Goal: Task Accomplishment & Management: Use online tool/utility

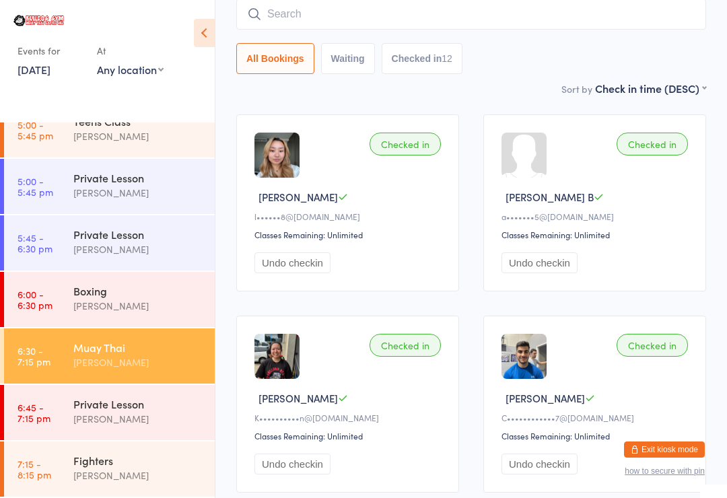
click at [65, 466] on link "7:15 - 8:15 pm Fighters [PERSON_NAME]" at bounding box center [109, 469] width 211 height 55
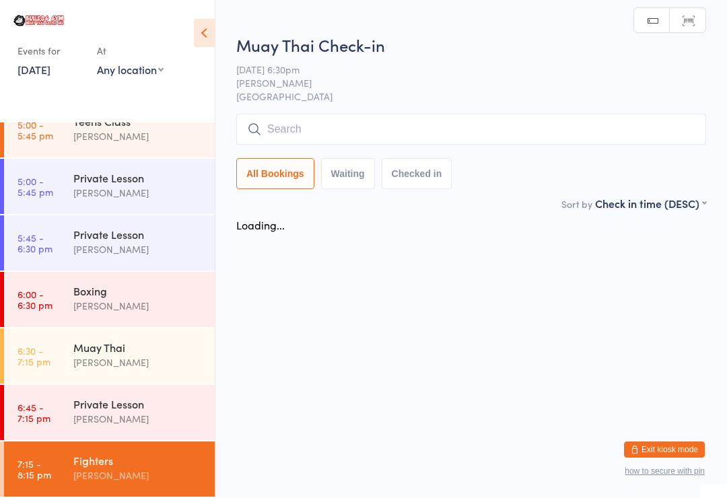
click at [643, 123] on input "search" at bounding box center [471, 129] width 470 height 31
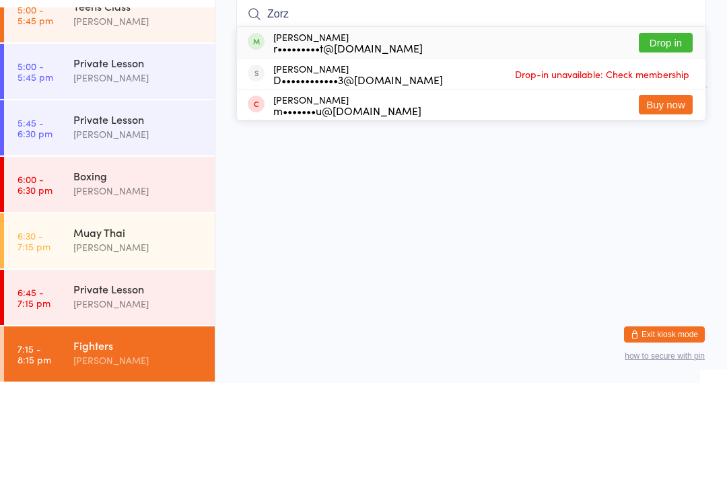
type input "Zorz"
click at [678, 148] on button "Drop in" at bounding box center [666, 158] width 54 height 20
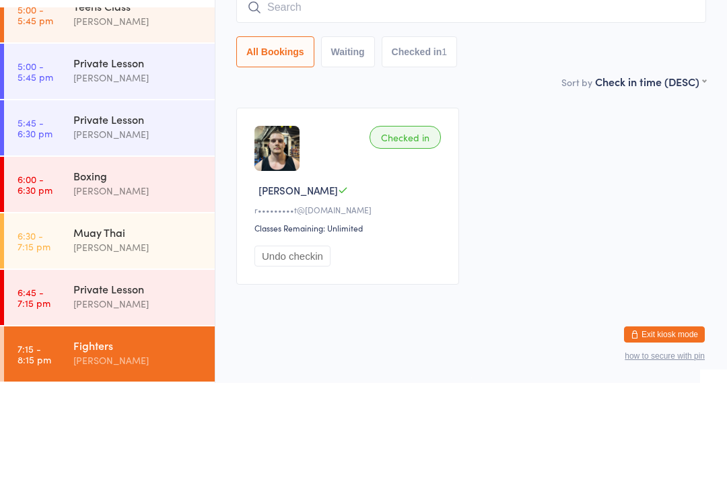
scroll to position [11, 0]
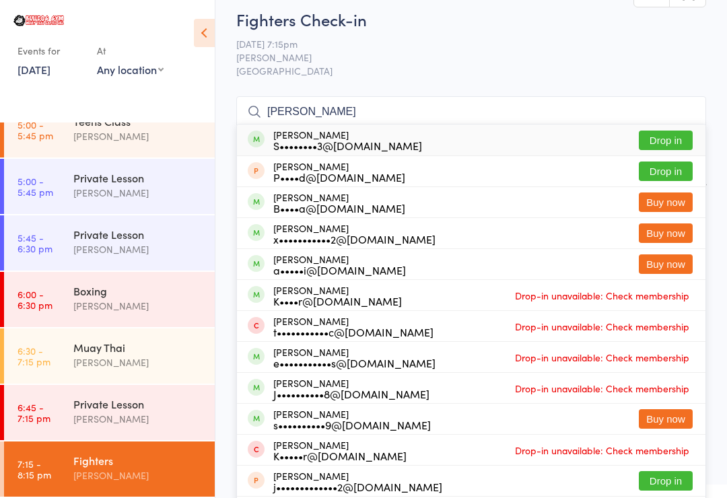
type input "[PERSON_NAME]"
click at [665, 142] on button "Drop in" at bounding box center [666, 141] width 54 height 20
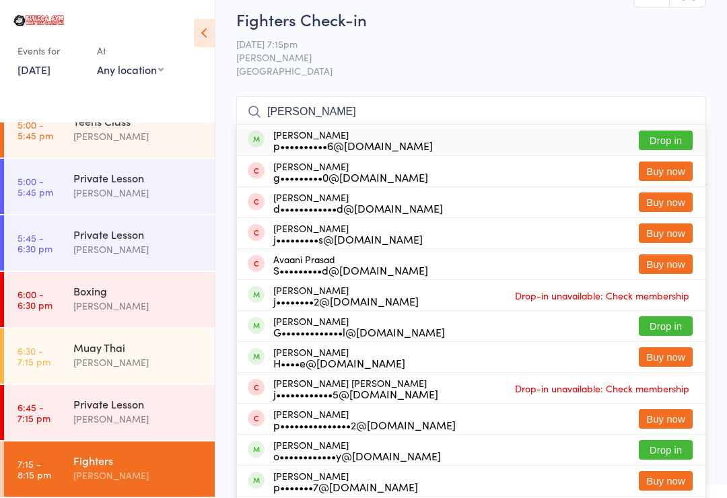
type input "[PERSON_NAME]"
click at [671, 137] on button "Drop in" at bounding box center [666, 141] width 54 height 20
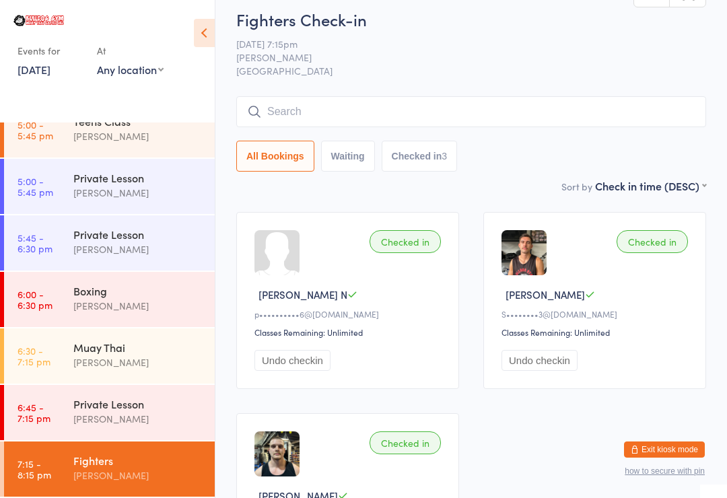
click at [97, 279] on div "Boxing [PERSON_NAME]" at bounding box center [143, 298] width 141 height 53
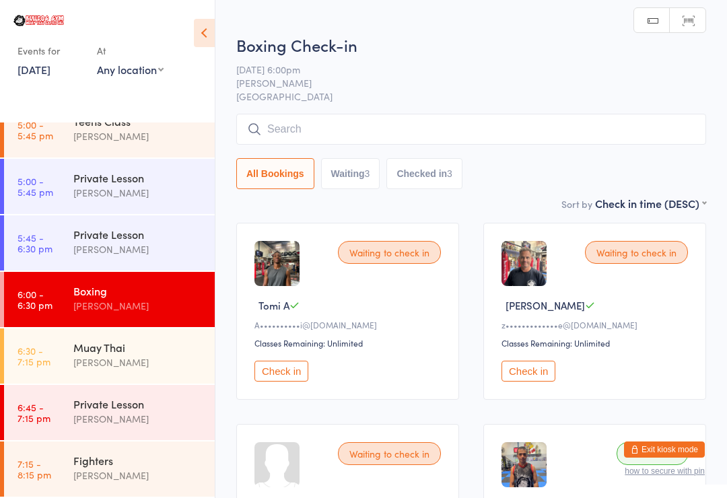
click at [289, 122] on input "search" at bounding box center [471, 129] width 470 height 31
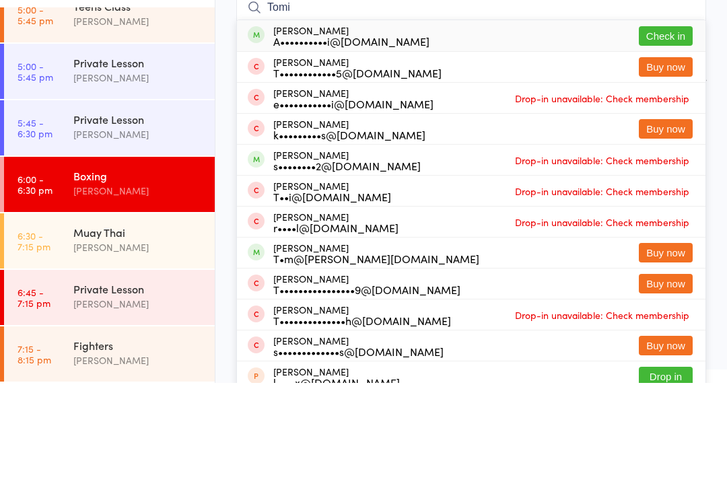
type input "Tomi"
click at [310, 140] on div "[PERSON_NAME] A••••••••••i@[DOMAIN_NAME]" at bounding box center [351, 151] width 156 height 22
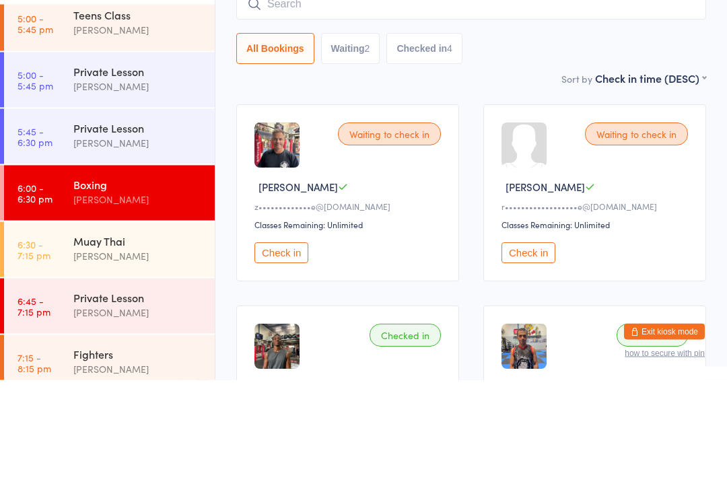
scroll to position [452, 0]
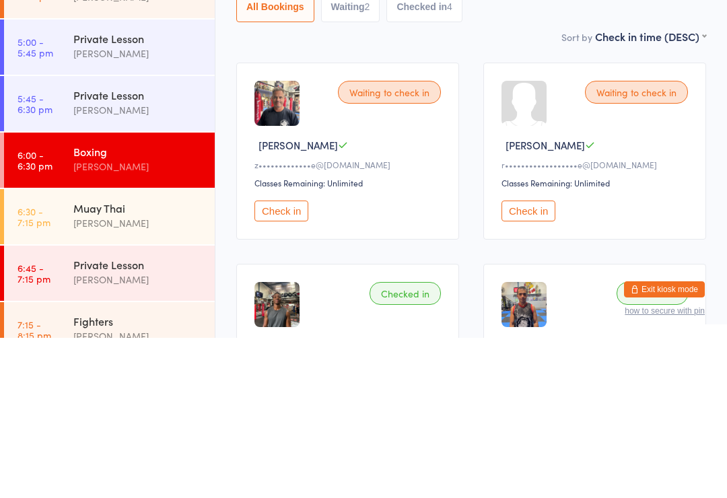
click at [81, 376] on div "[PERSON_NAME]" at bounding box center [138, 383] width 130 height 15
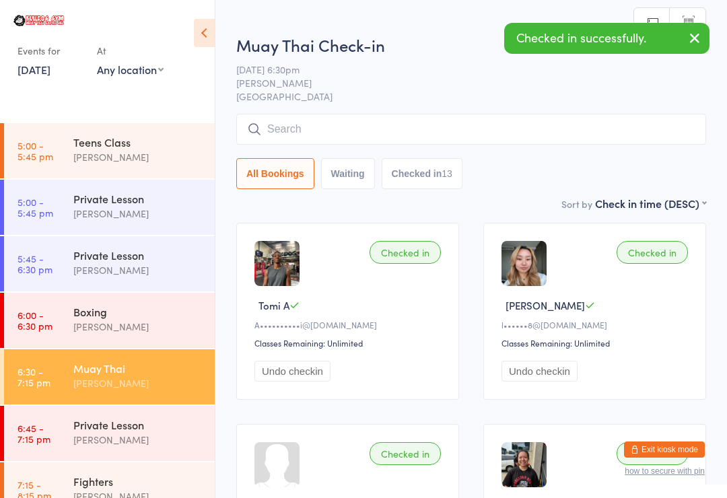
click at [292, 131] on input "search" at bounding box center [471, 129] width 470 height 31
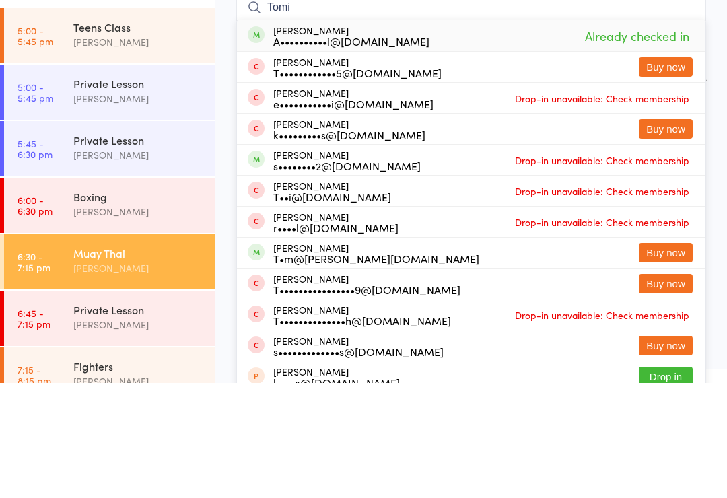
type input "Tomi"
click at [307, 135] on div "[PERSON_NAME] A••••••••••i@[DOMAIN_NAME] Already checked in" at bounding box center [471, 150] width 469 height 31
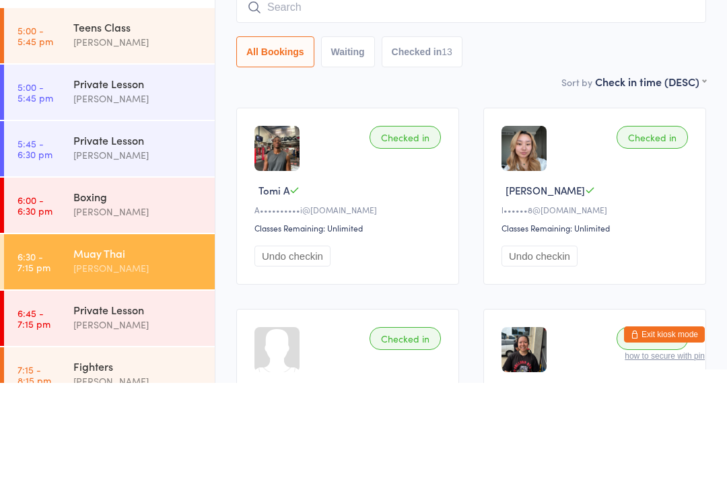
click at [138, 304] on div "Boxing" at bounding box center [138, 311] width 130 height 15
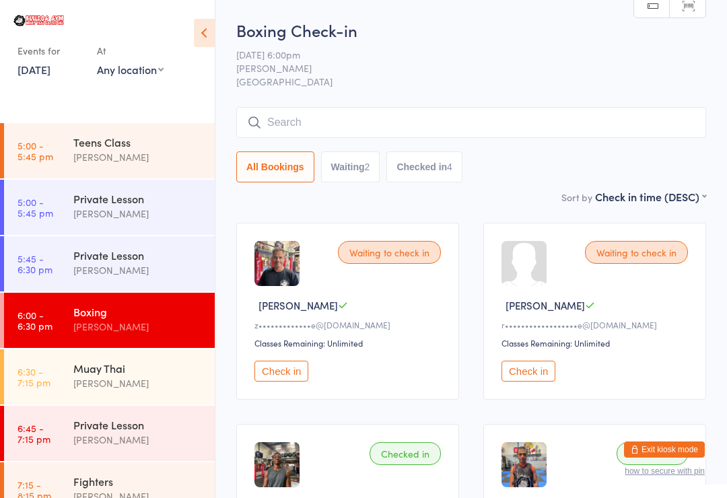
click at [461, 125] on input "search" at bounding box center [471, 122] width 470 height 31
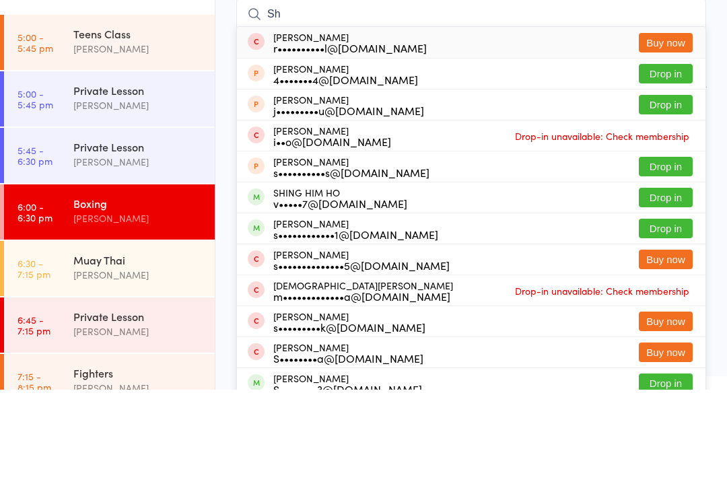
type input "S"
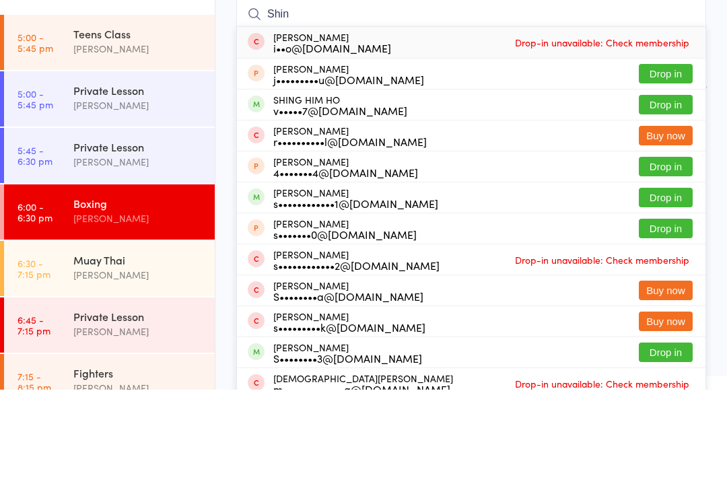
type input "Shin"
click at [456, 198] on div "SHING HIM HO v•••••7@[DOMAIN_NAME] Drop in" at bounding box center [471, 213] width 469 height 30
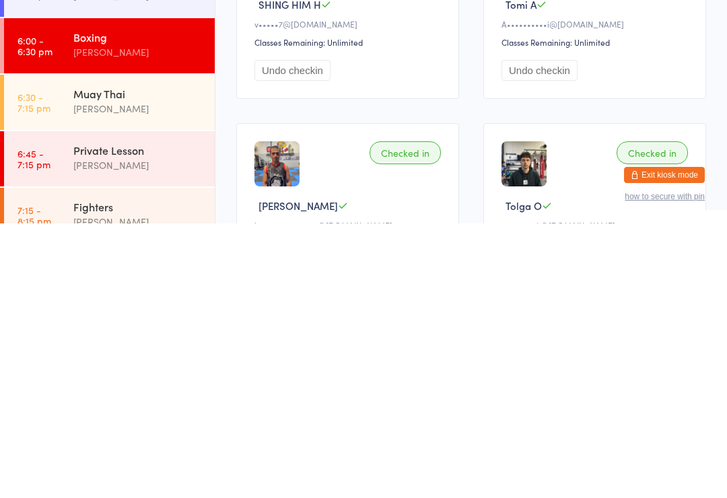
scroll to position [230, 0]
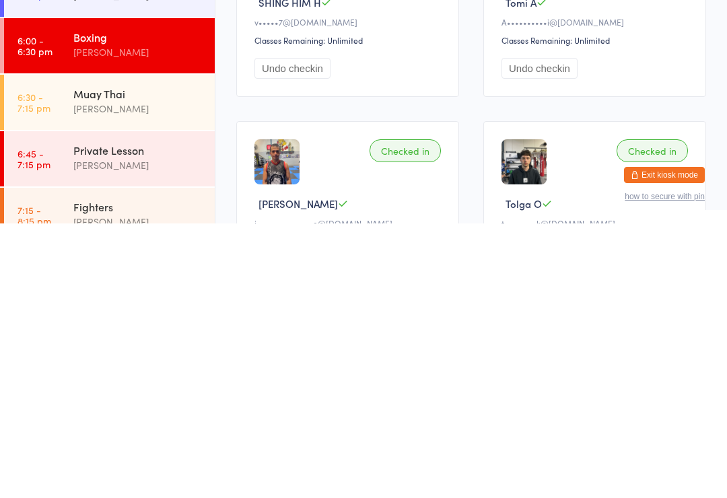
click at [137, 376] on div "[PERSON_NAME]" at bounding box center [138, 383] width 130 height 15
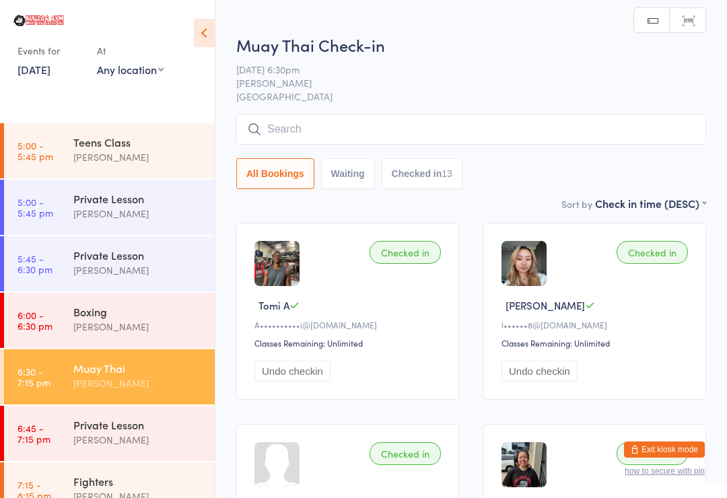
click at [525, 125] on input "search" at bounding box center [471, 129] width 470 height 31
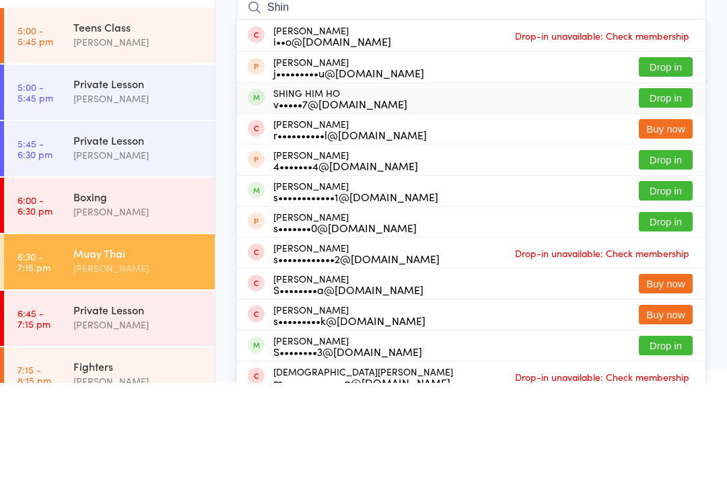
type input "Shin"
click at [394, 198] on div "SHING HIM HO v•••••7@[DOMAIN_NAME] Drop in" at bounding box center [471, 213] width 469 height 30
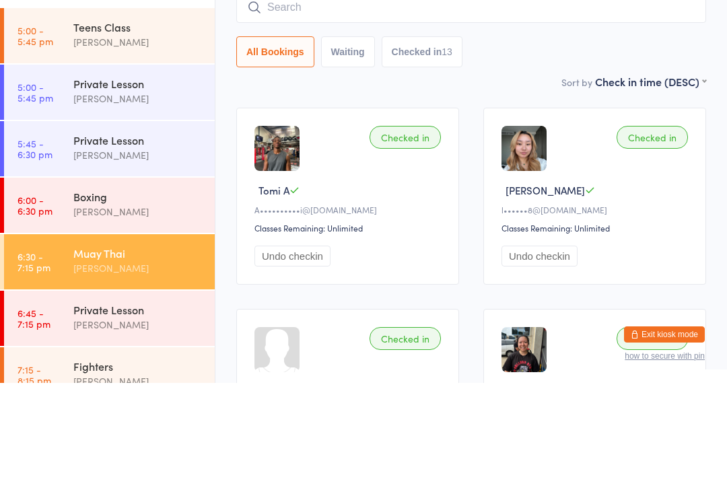
scroll to position [115, 0]
